Goal: Information Seeking & Learning: Learn about a topic

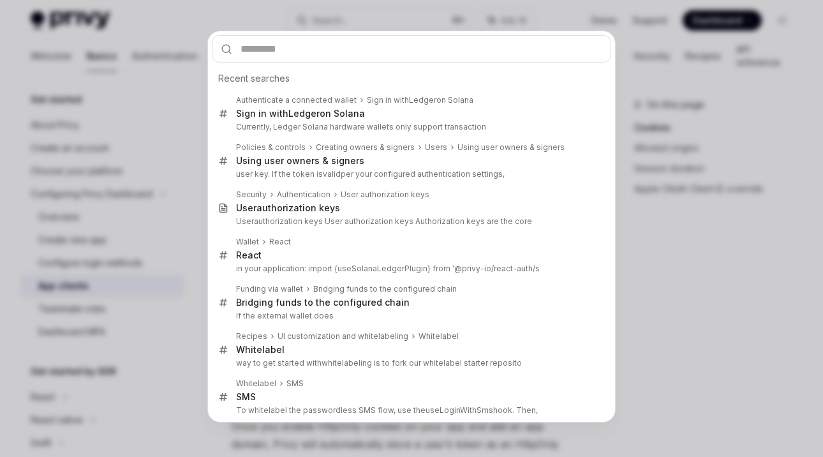
type input "**********"
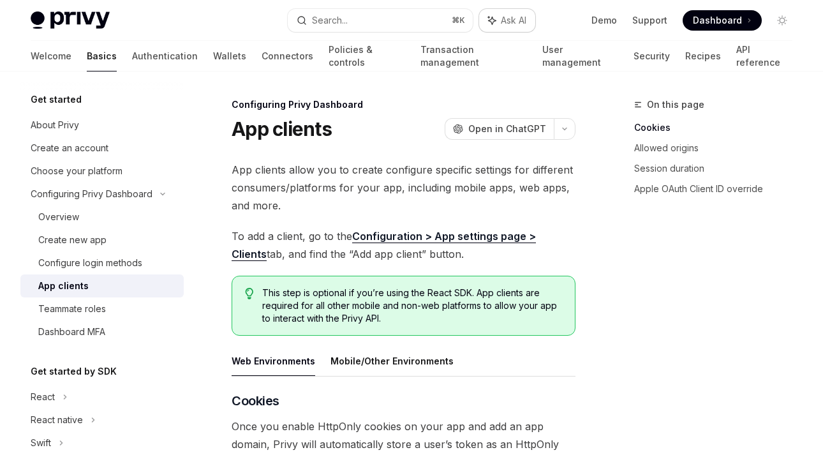
click at [506, 22] on span "Ask AI" at bounding box center [514, 20] width 26 height 13
type textarea "*"
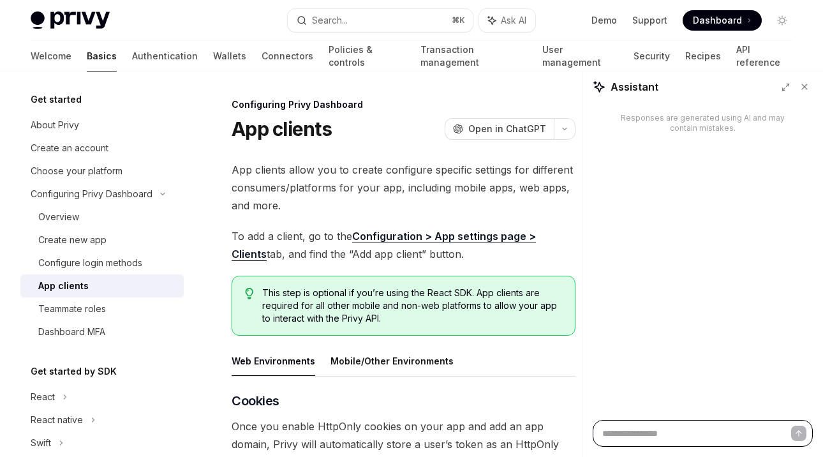
paste textarea "**********"
type textarea "**********"
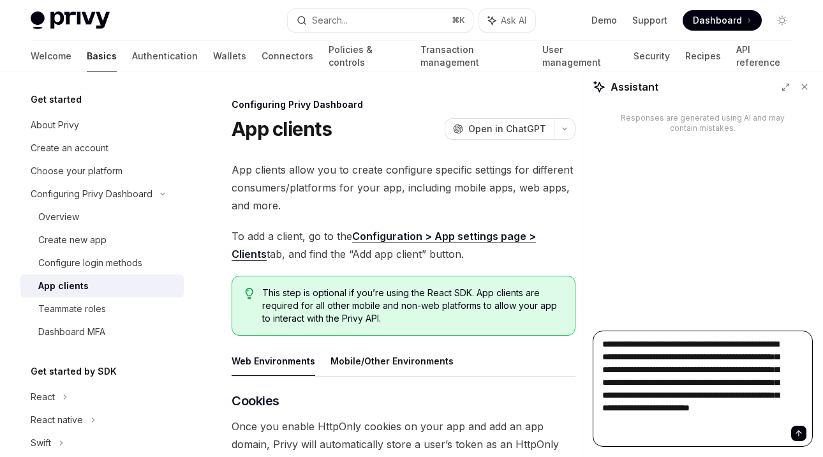
type textarea "*"
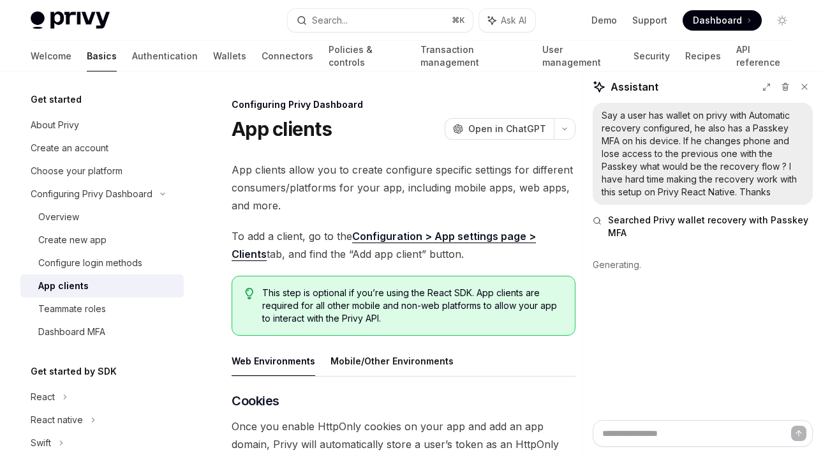
type textarea "*"
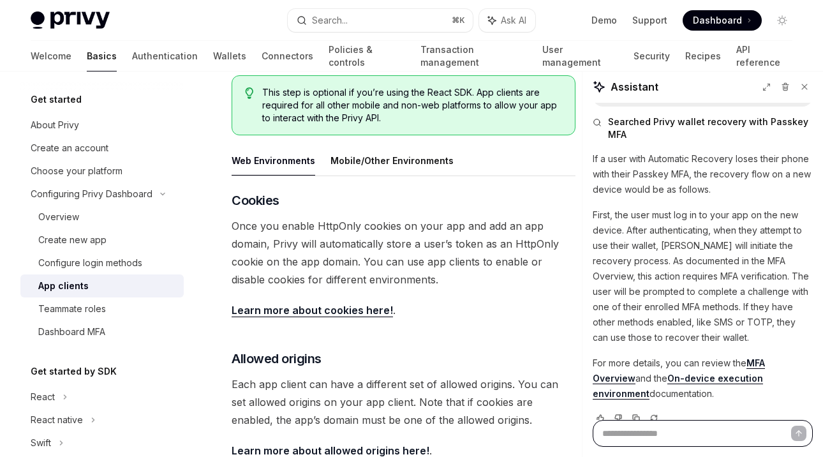
scroll to position [117, 0]
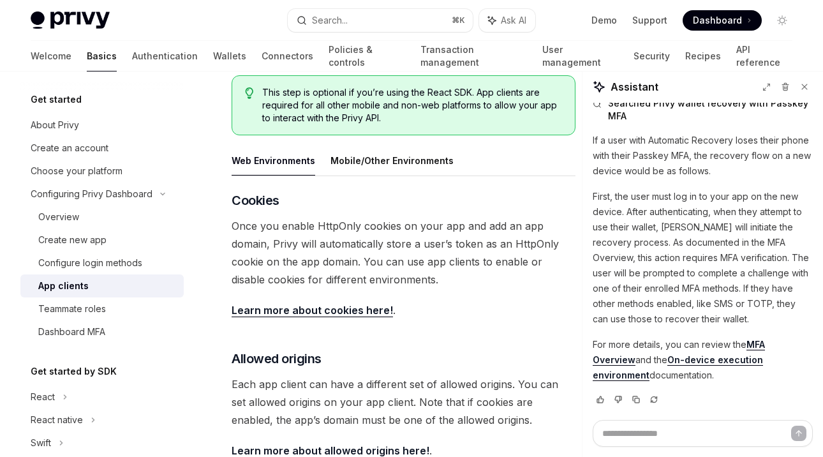
click at [765, 344] on link "MFA Overview" at bounding box center [679, 352] width 172 height 27
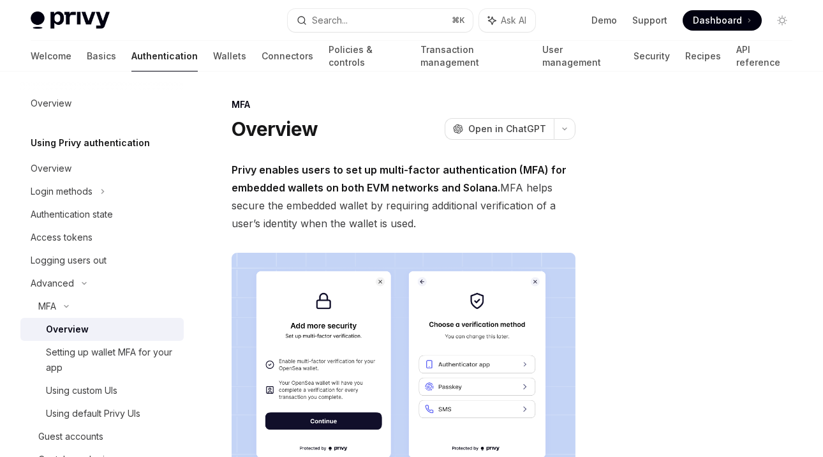
type textarea "*"
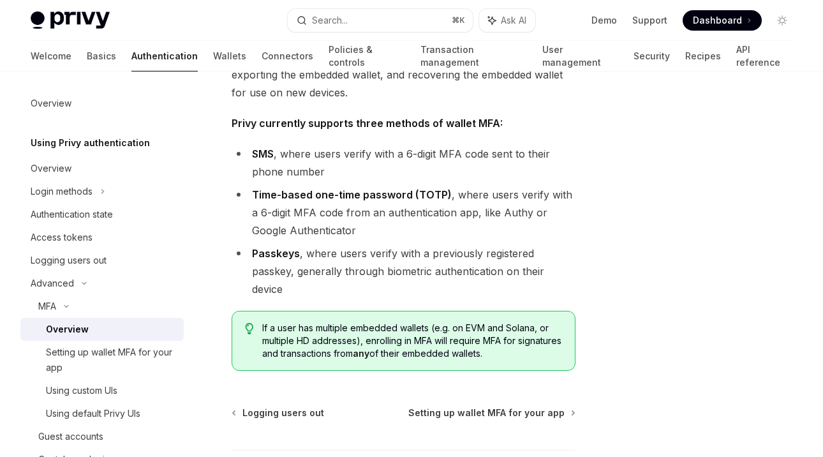
scroll to position [502, 0]
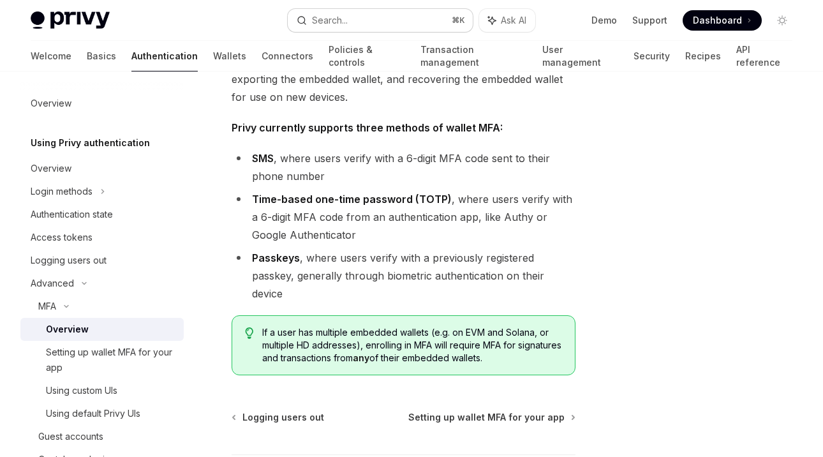
click at [336, 17] on div "Search..." at bounding box center [330, 20] width 36 height 15
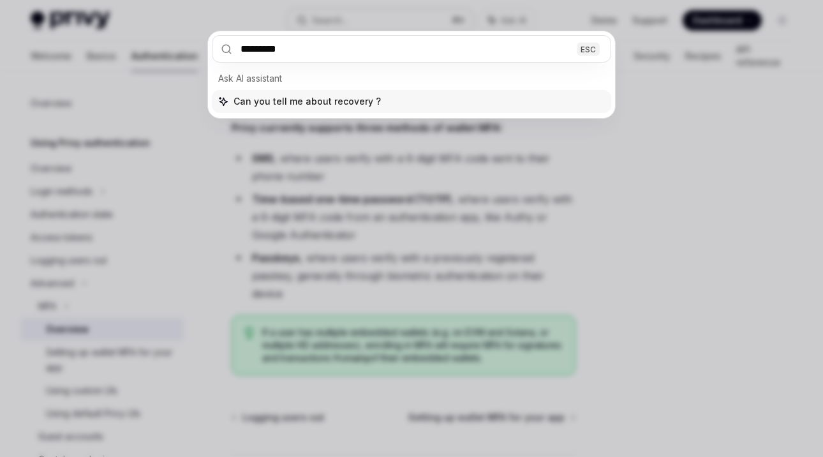
type input "********"
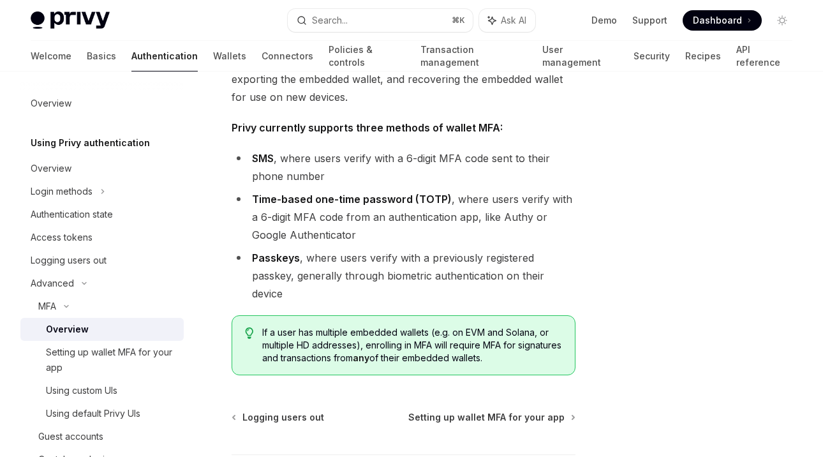
type textarea "*"
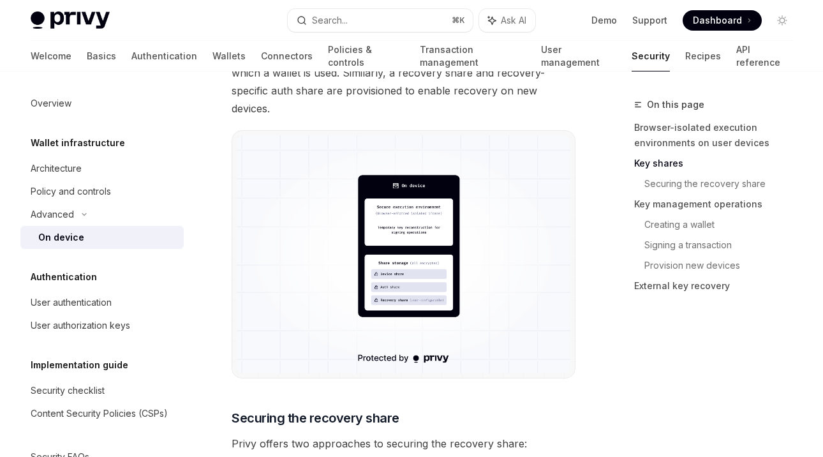
scroll to position [1459, 0]
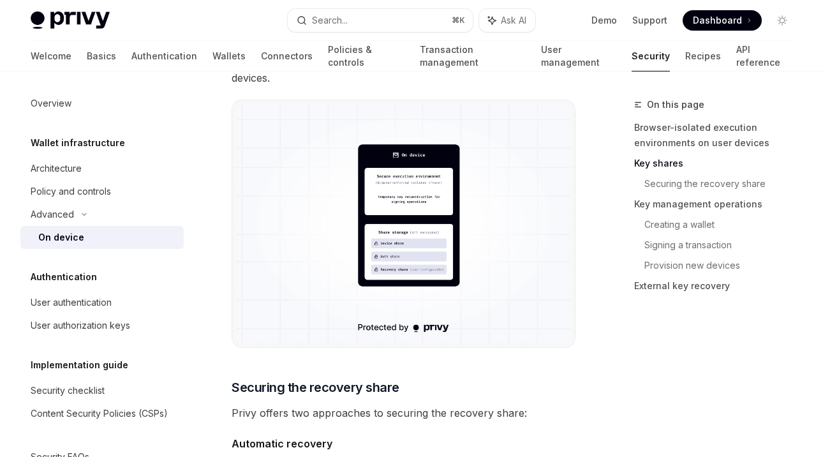
click at [343, 36] on div "Privy Docs home page Search... ⌘ K Ask AI Demo Support Dashboard Dashboard Sear…" at bounding box center [412, 20] width 762 height 41
click at [341, 32] on div "Privy Docs home page Search... ⌘ K Ask AI Demo Support Dashboard Dashboard Sear…" at bounding box center [412, 20] width 762 height 41
click at [333, 25] on div "Search..." at bounding box center [330, 20] width 36 height 15
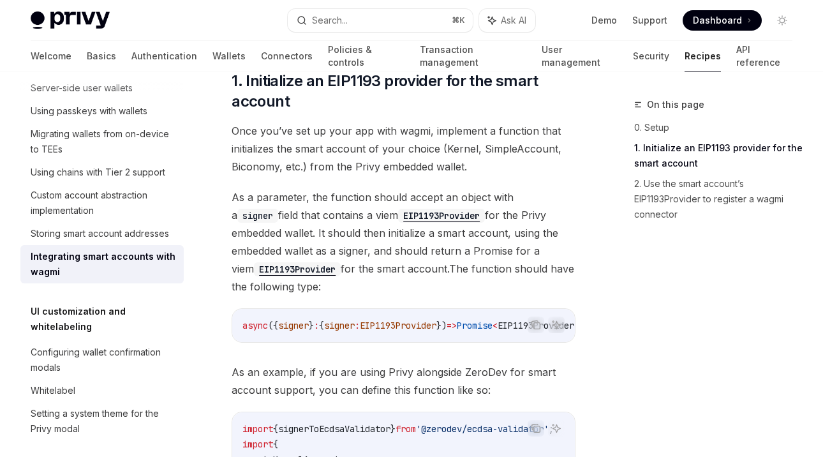
scroll to position [371, 0]
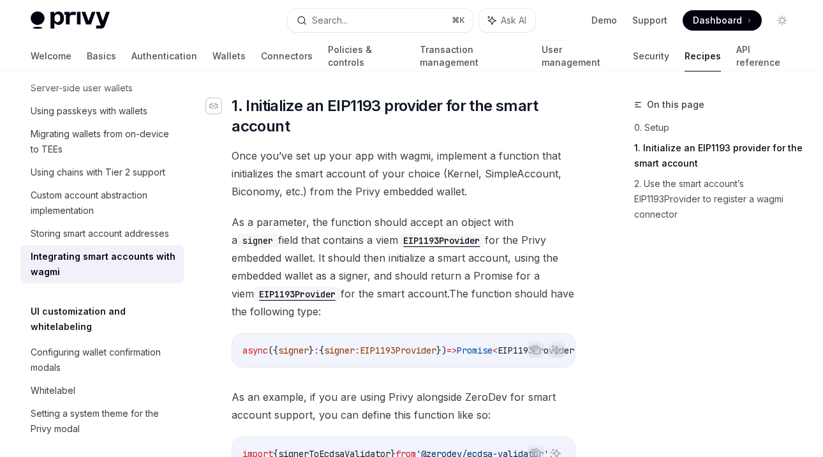
click at [215, 102] on icon "Navigate to header" at bounding box center [213, 106] width 9 height 8
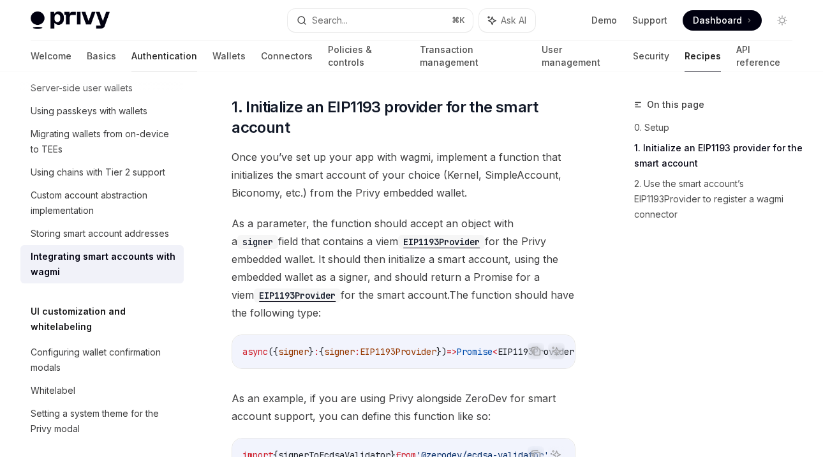
click at [131, 59] on link "Authentication" at bounding box center [164, 56] width 66 height 31
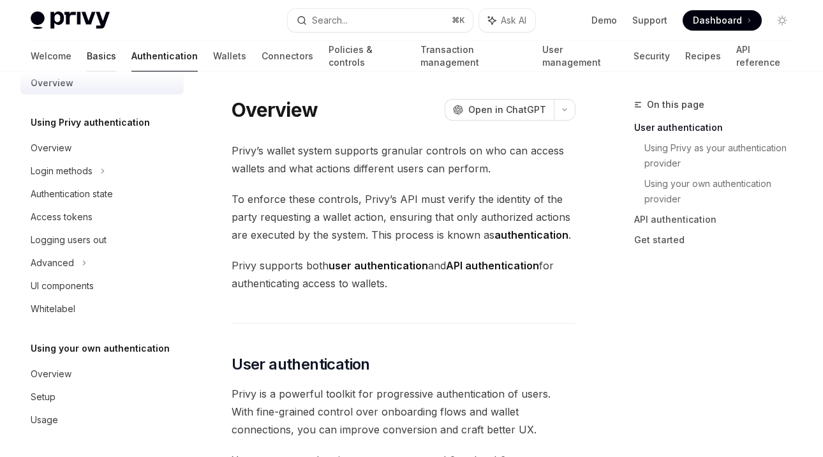
click at [87, 59] on link "Basics" at bounding box center [101, 56] width 29 height 31
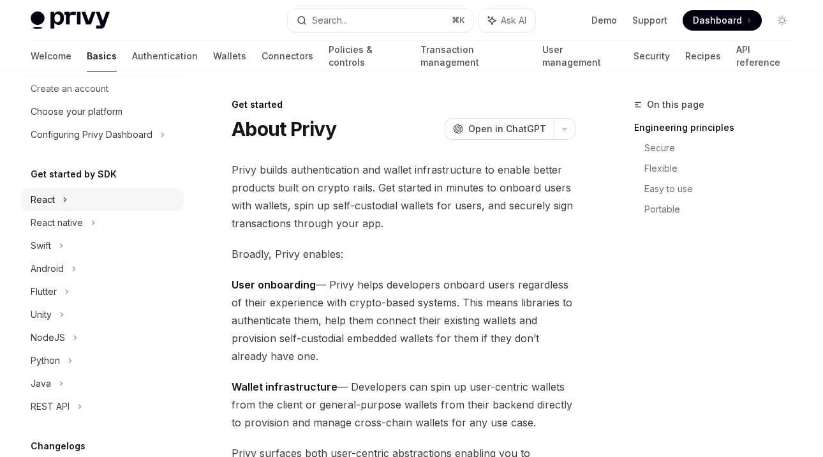
click at [80, 190] on div "React" at bounding box center [101, 199] width 163 height 23
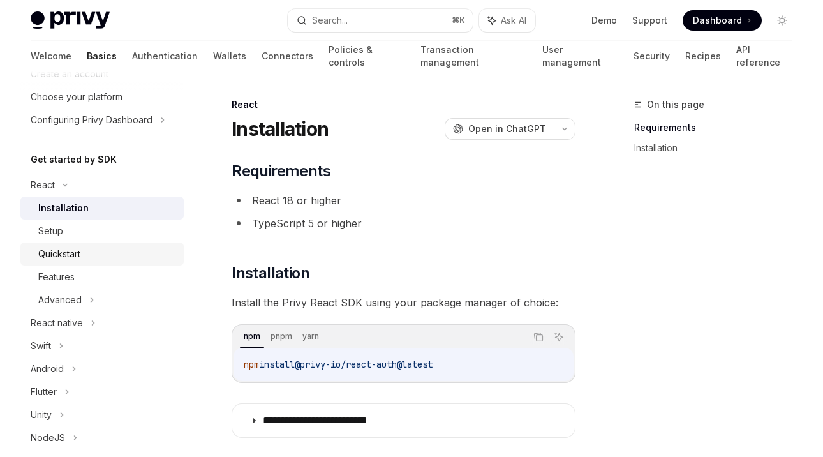
scroll to position [78, 0]
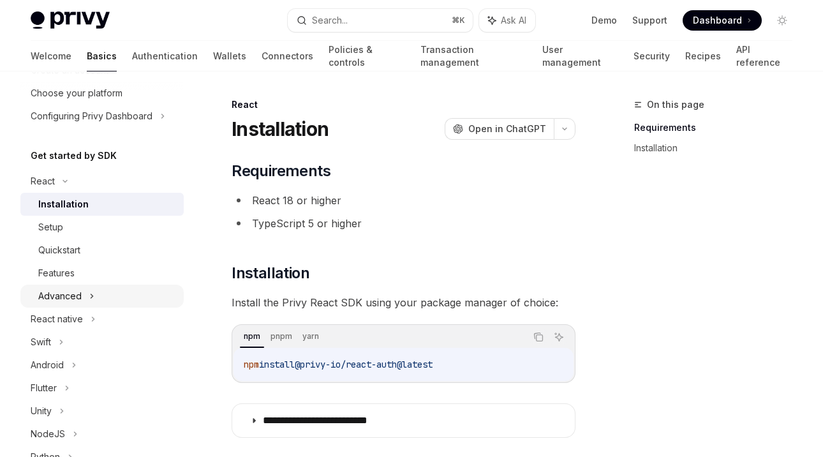
click at [115, 299] on div "Advanced" at bounding box center [101, 295] width 163 height 23
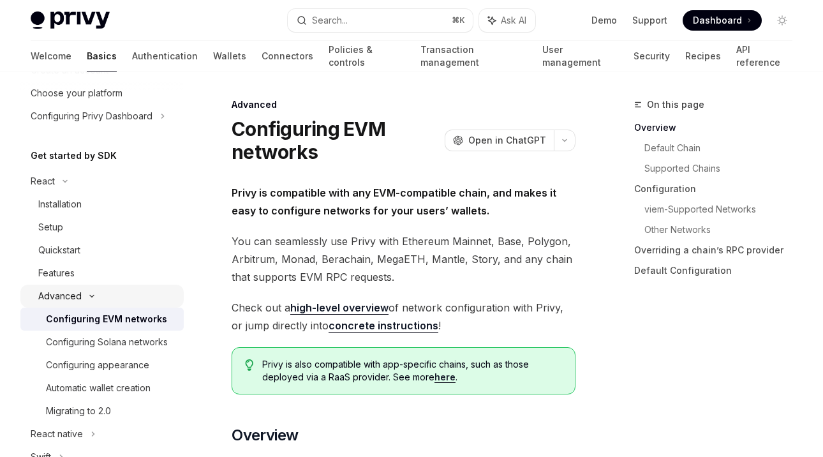
scroll to position [141, 0]
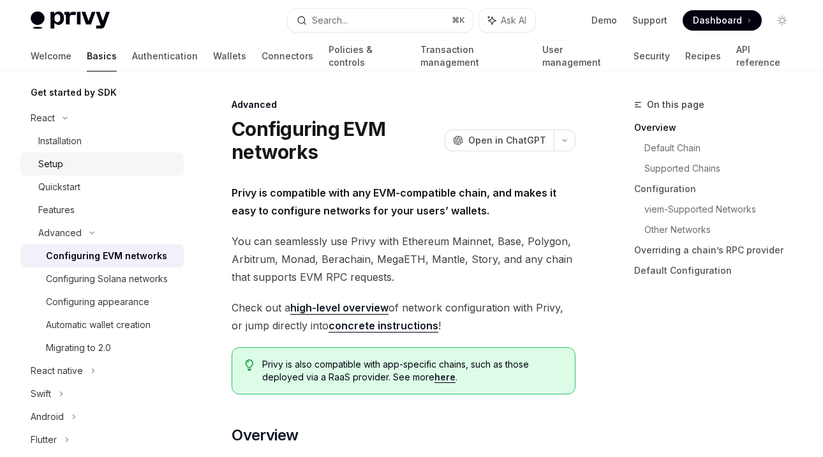
click at [64, 166] on div "Setup" at bounding box center [107, 163] width 138 height 15
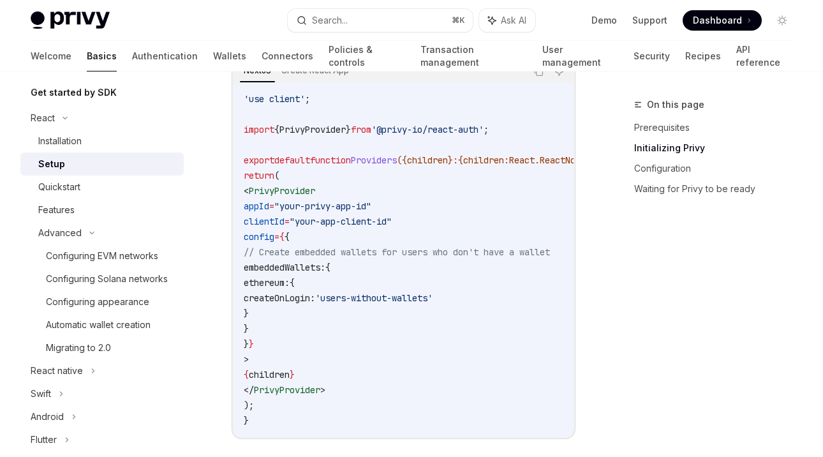
scroll to position [511, 0]
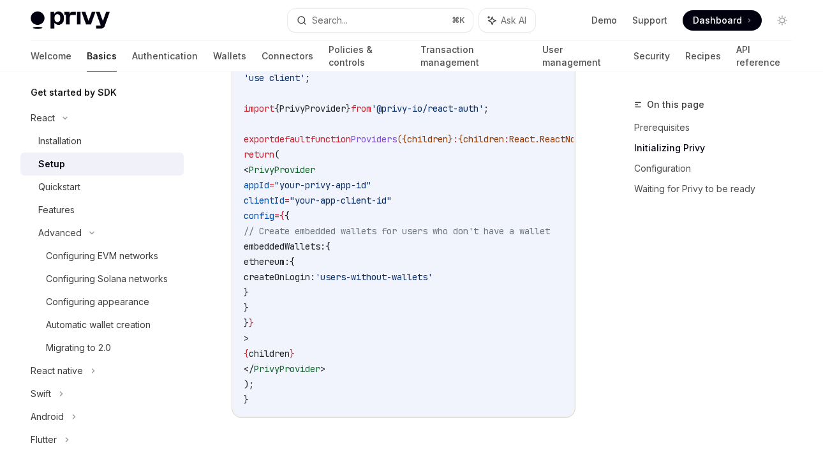
click at [357, 195] on span ""your-app-client-id"" at bounding box center [341, 200] width 102 height 11
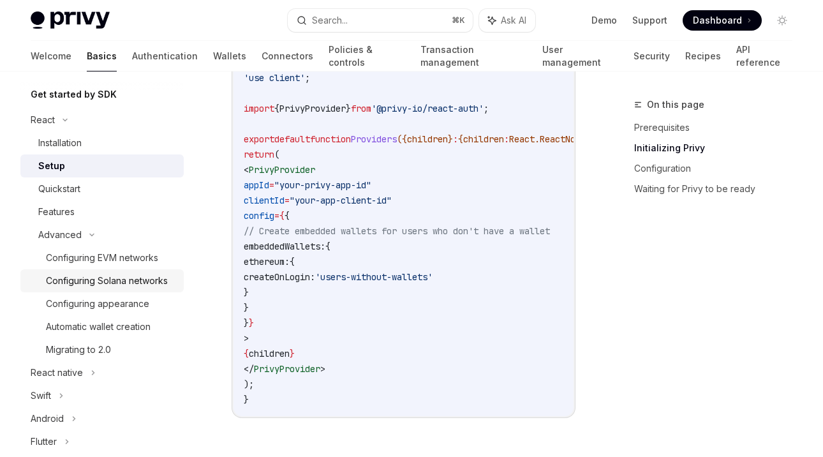
scroll to position [146, 0]
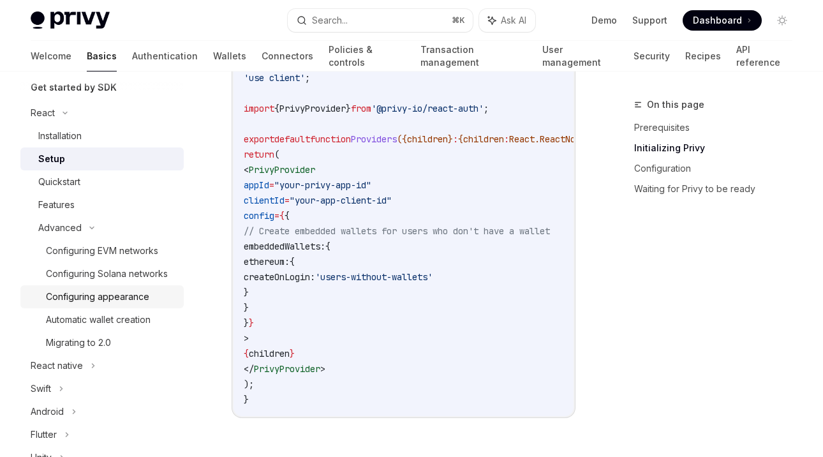
click at [97, 293] on div "Configuring appearance" at bounding box center [97, 296] width 103 height 15
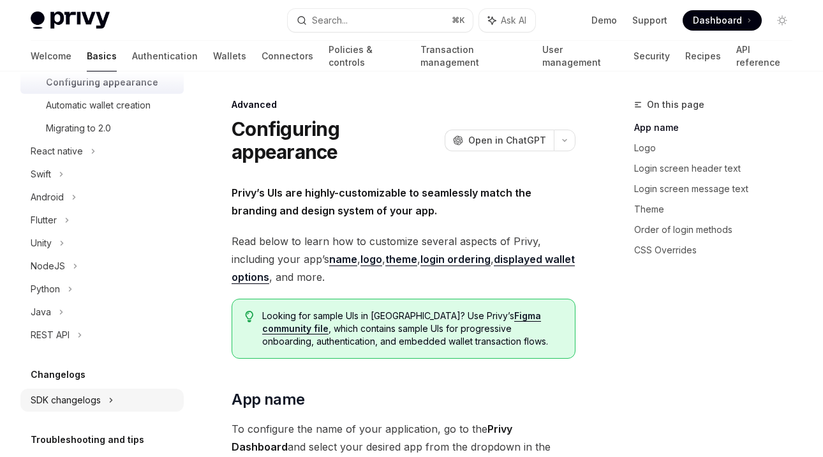
type textarea "*"
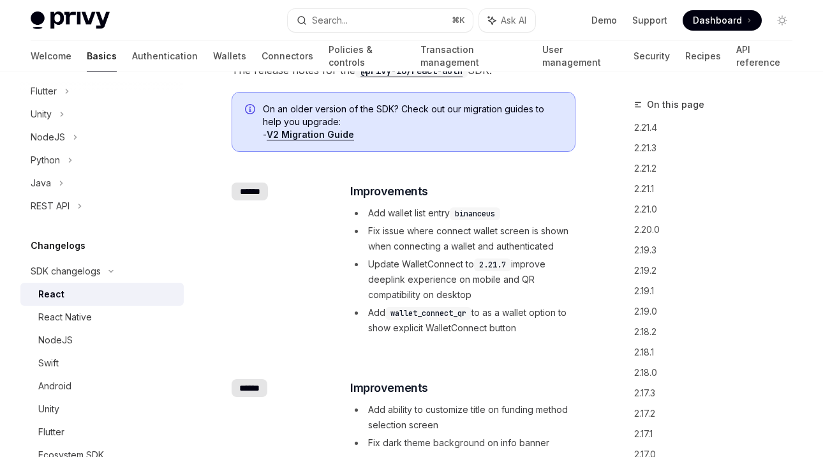
scroll to position [95, 0]
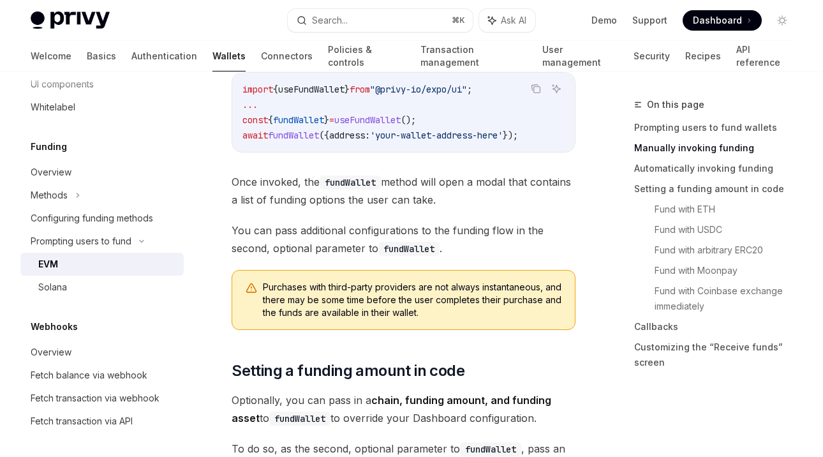
scroll to position [644, 0]
click at [354, 17] on button "Search... ⌘ K" at bounding box center [380, 20] width 184 height 23
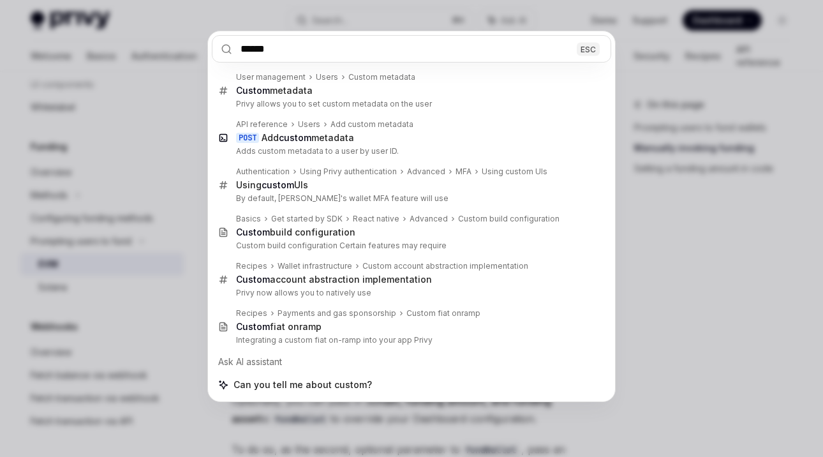
type input "******"
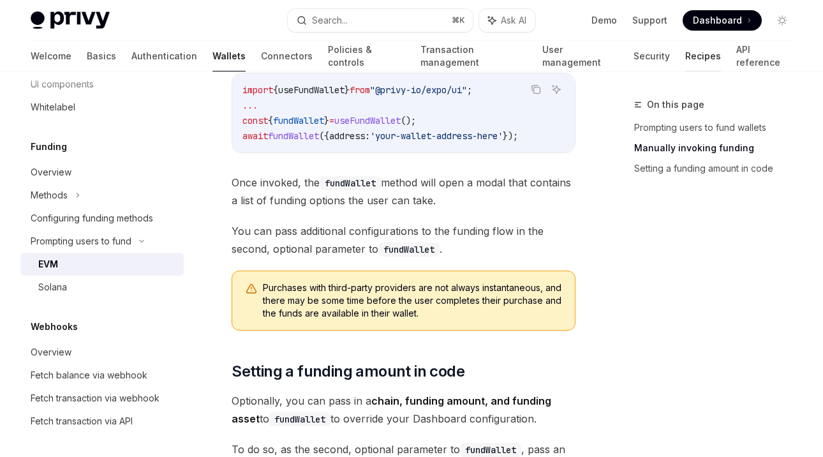
click at [685, 57] on link "Recipes" at bounding box center [703, 56] width 36 height 31
type textarea "*"
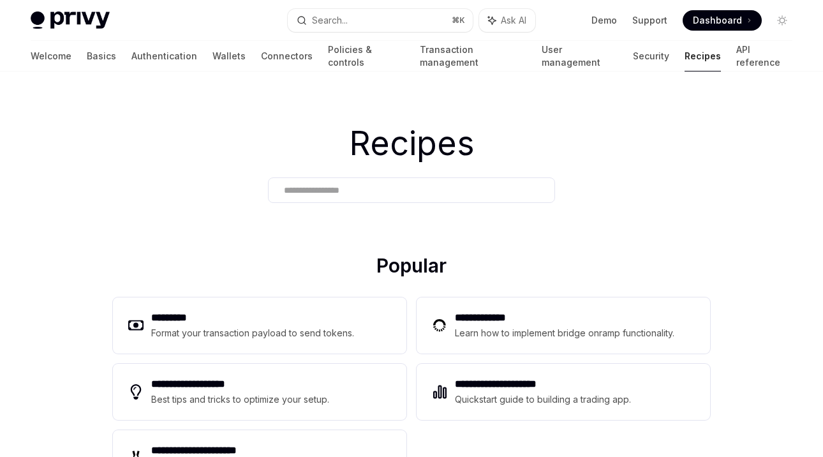
click at [356, 187] on input "text" at bounding box center [411, 190] width 255 height 13
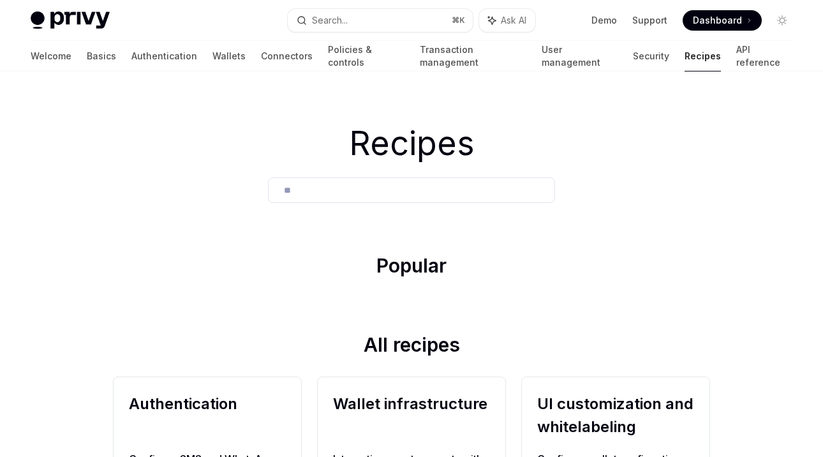
type input "*"
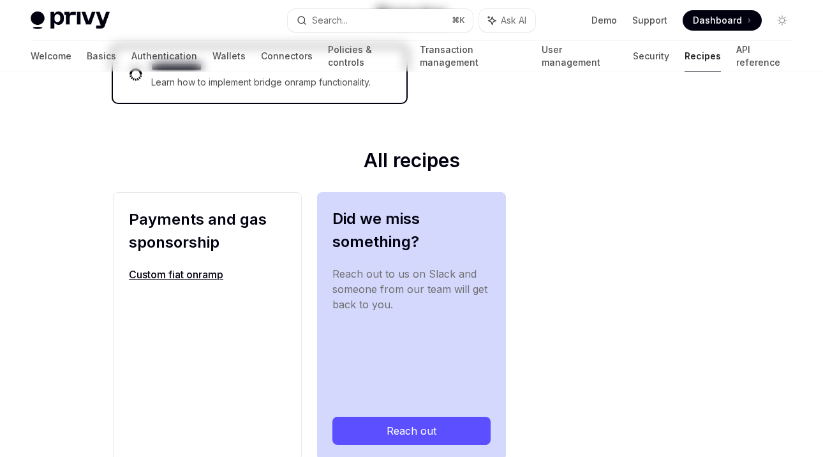
scroll to position [253, 0]
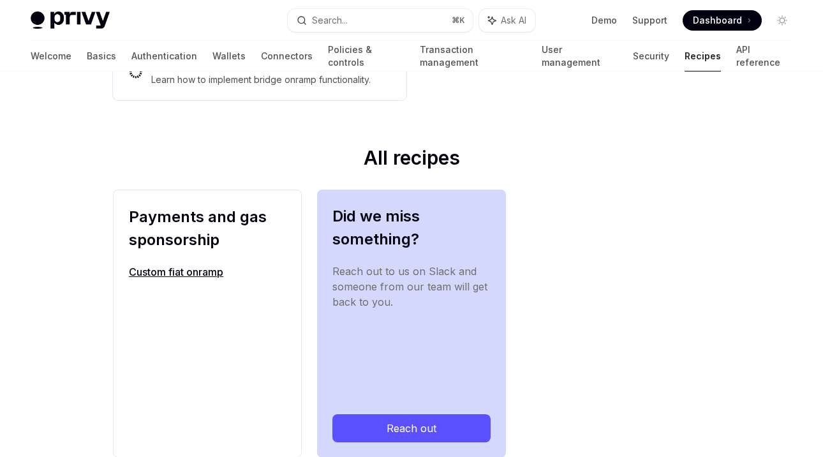
type input "******"
click at [234, 247] on h2 "Payments and gas sponsorship" at bounding box center [207, 228] width 157 height 46
click at [216, 263] on div "Payments and gas sponsorship Custom fiat onramp" at bounding box center [207, 323] width 189 height 268
click at [211, 265] on link "Custom fiat onramp" at bounding box center [207, 271] width 157 height 15
type textarea "*"
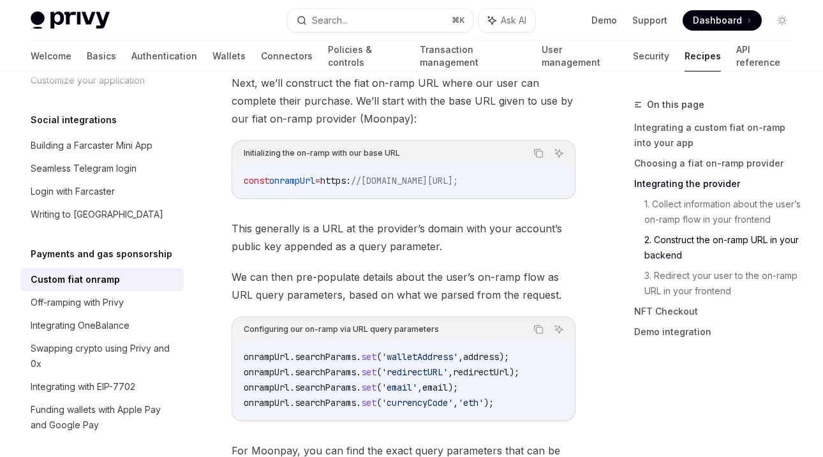
scroll to position [3354, 0]
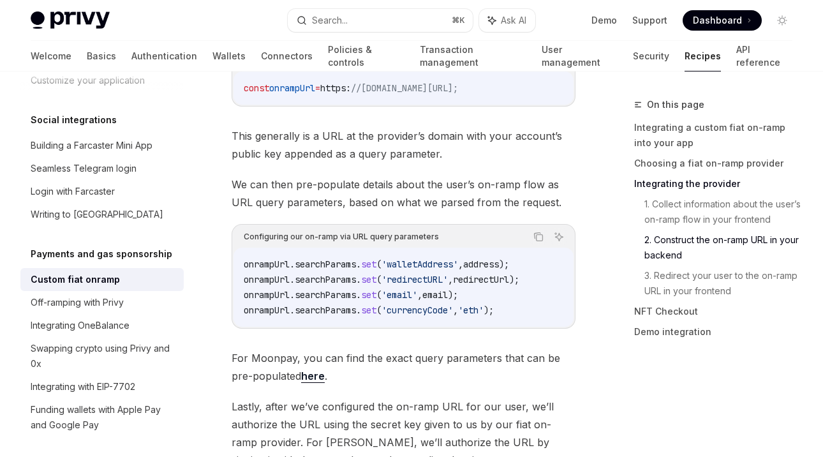
click at [442, 349] on span "For Moonpay, you can find the exact query parameters that can be pre-populated …" at bounding box center [404, 367] width 344 height 36
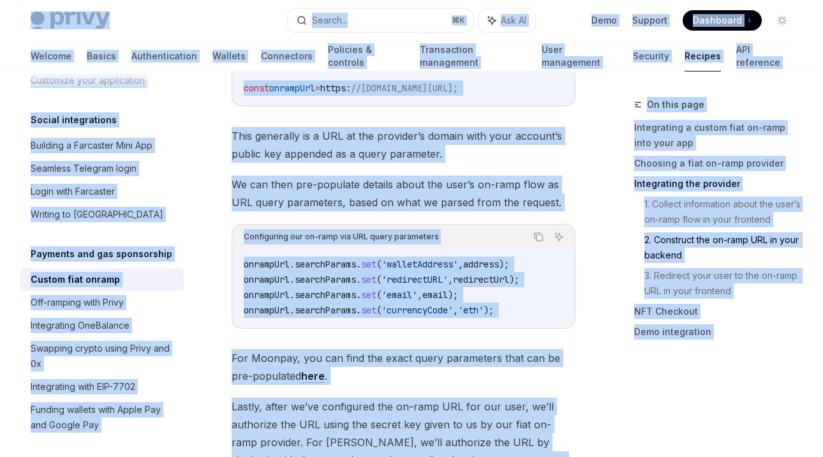
copy body "Privy Docs home page Search... ⌘ K Ask AI Demo Support Dashboard Dashboard Sear…"
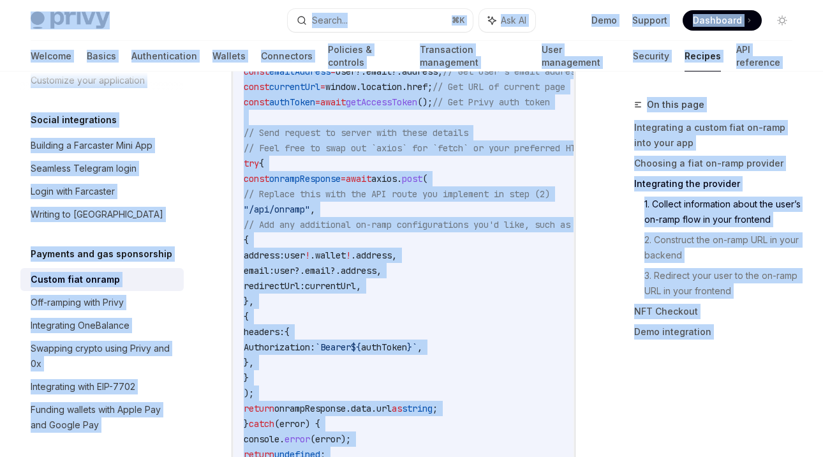
scroll to position [2238, 0]
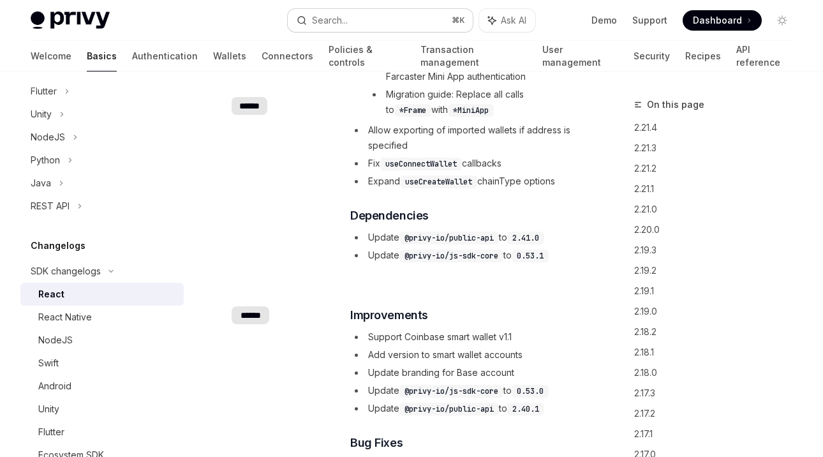
scroll to position [1151, 0]
